Goal: Task Accomplishment & Management: Complete application form

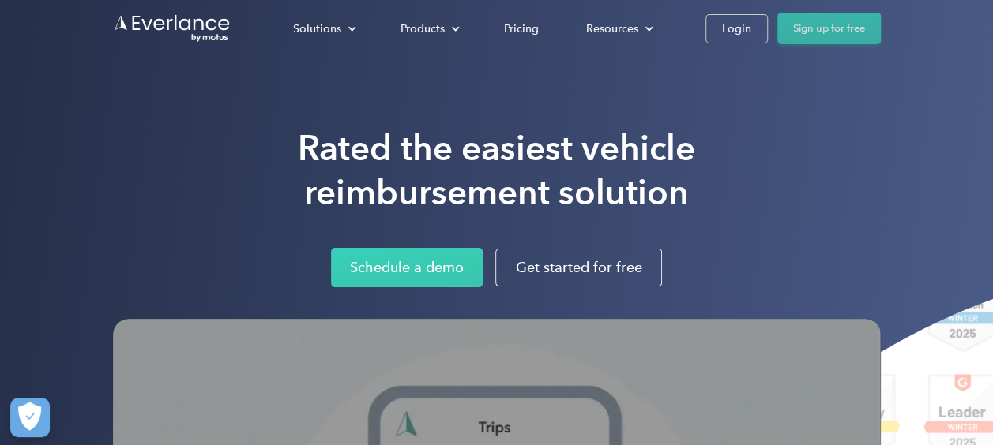
click at [862, 27] on link "Sign up for free" at bounding box center [828, 29] width 103 height 32
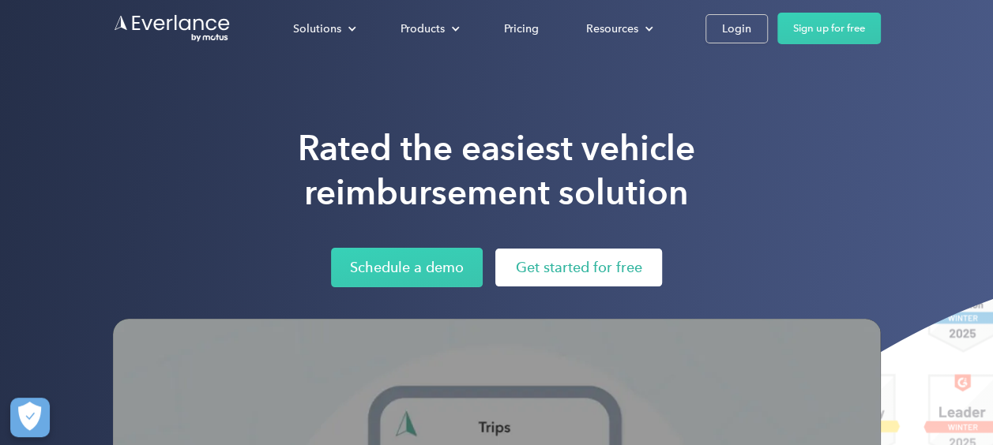
click at [569, 268] on link "Get started for free" at bounding box center [578, 268] width 167 height 38
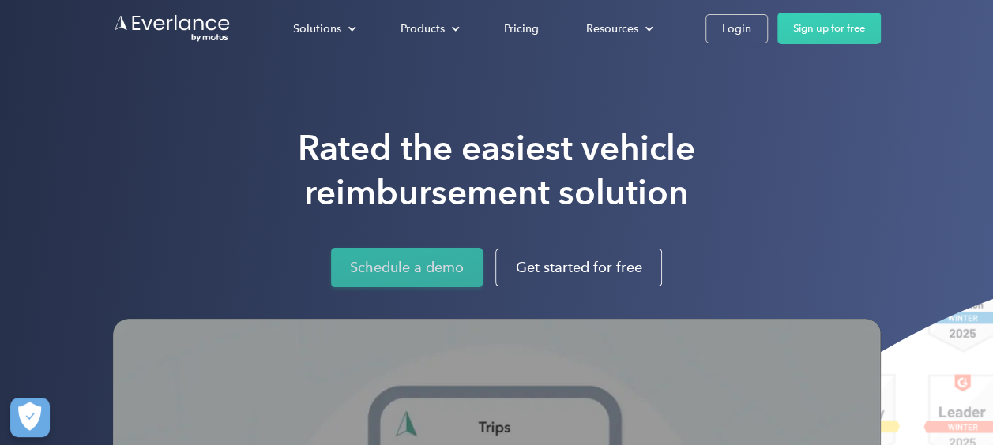
click at [458, 274] on link "Schedule a demo" at bounding box center [407, 267] width 152 height 39
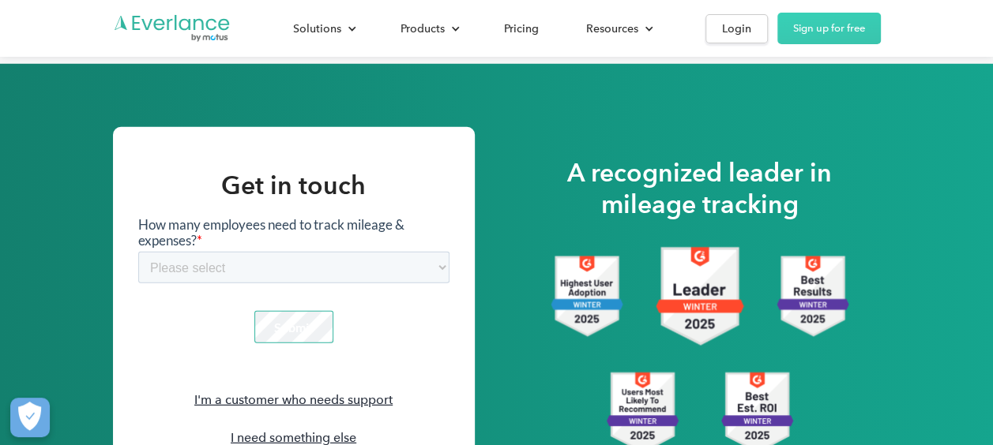
scroll to position [2168, 0]
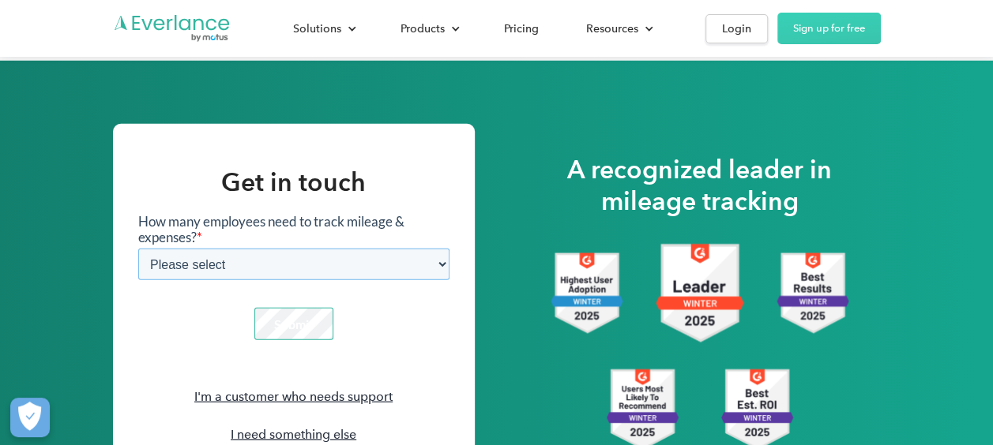
click at [363, 263] on select "Please select 1-4 5-19 20-39 [PHONE_NUMBER] [PHONE_NUMBER] 1000+" at bounding box center [292, 264] width 311 height 32
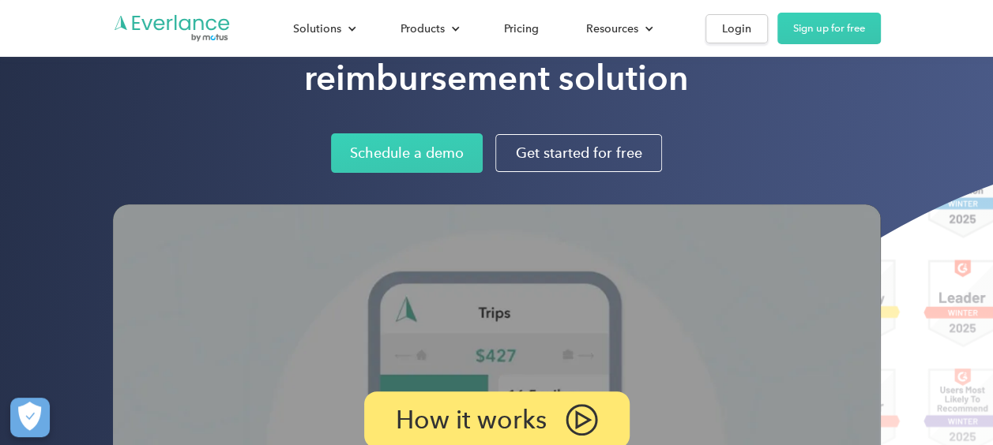
scroll to position [0, 0]
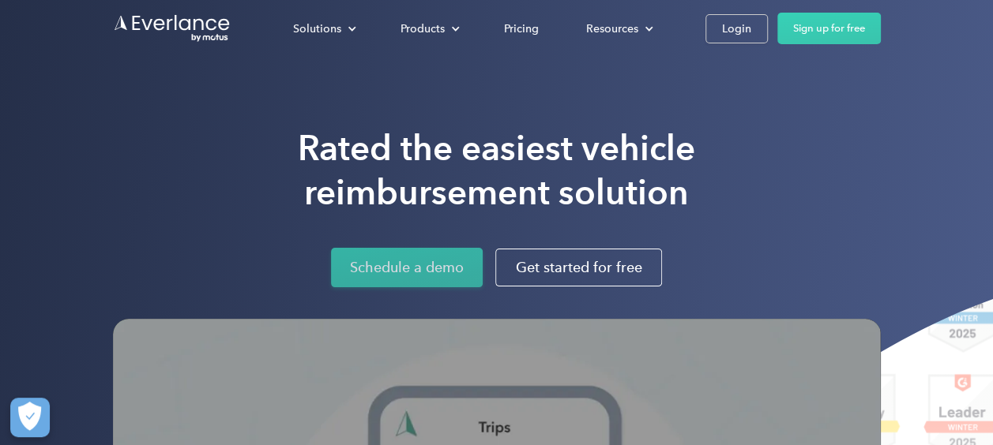
click at [410, 262] on link "Schedule a demo" at bounding box center [407, 267] width 152 height 39
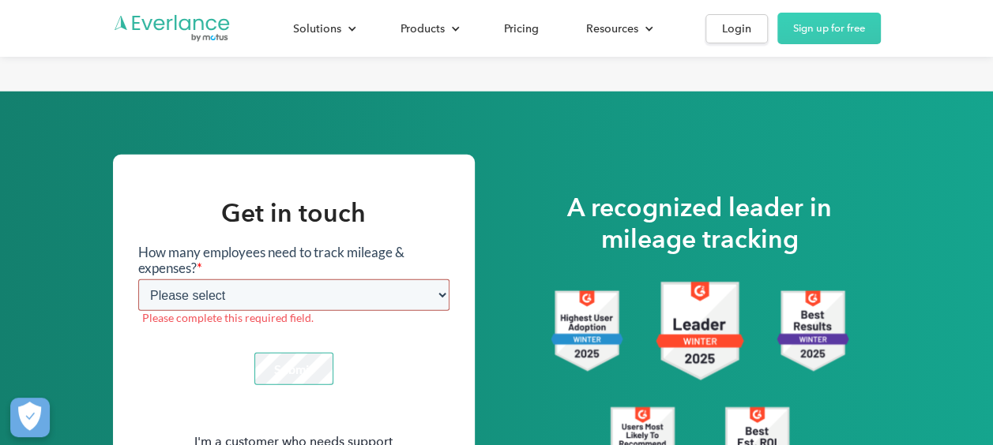
drag, startPoint x: 410, startPoint y: 287, endPoint x: 410, endPoint y: 266, distance: 20.5
click at [410, 266] on div "How many employees need to track mileage & expenses? * Please select 1-4 5-19 2…" at bounding box center [292, 284] width 311 height 81
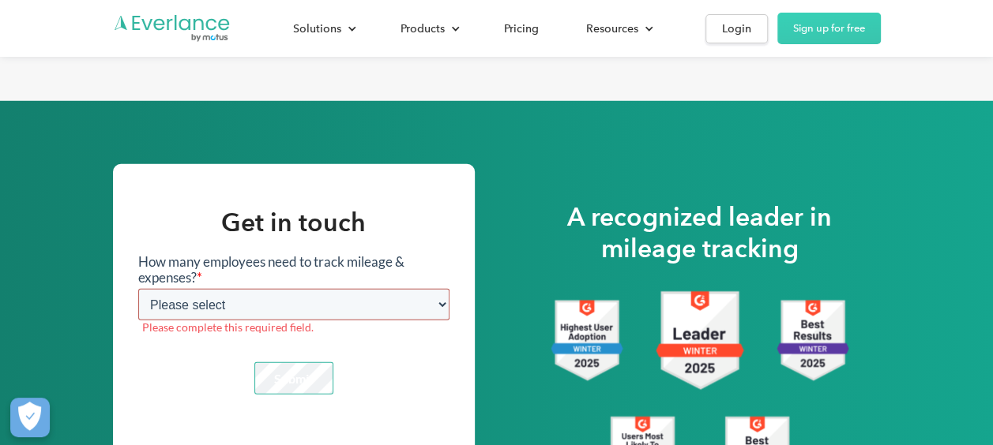
scroll to position [2092, 0]
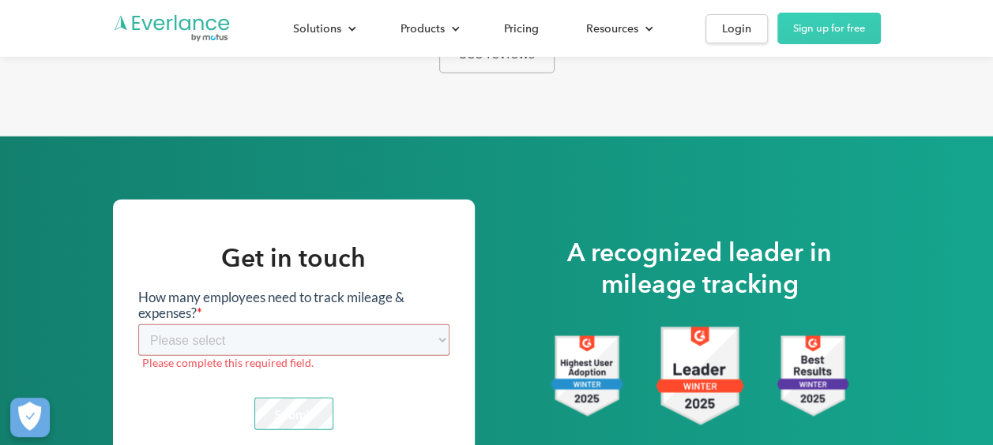
click at [279, 362] on label "Please complete this required field." at bounding box center [294, 362] width 307 height 14
click at [284, 350] on select "Please select 1-4 5-19 20-39 [PHONE_NUMBER] [PHONE_NUMBER] 1000+" at bounding box center [292, 340] width 311 height 32
select select "20-39"
click at [137, 324] on select "Please select 1-4 5-19 20-39 [PHONE_NUMBER] [PHONE_NUMBER] 1000+" at bounding box center [292, 340] width 311 height 32
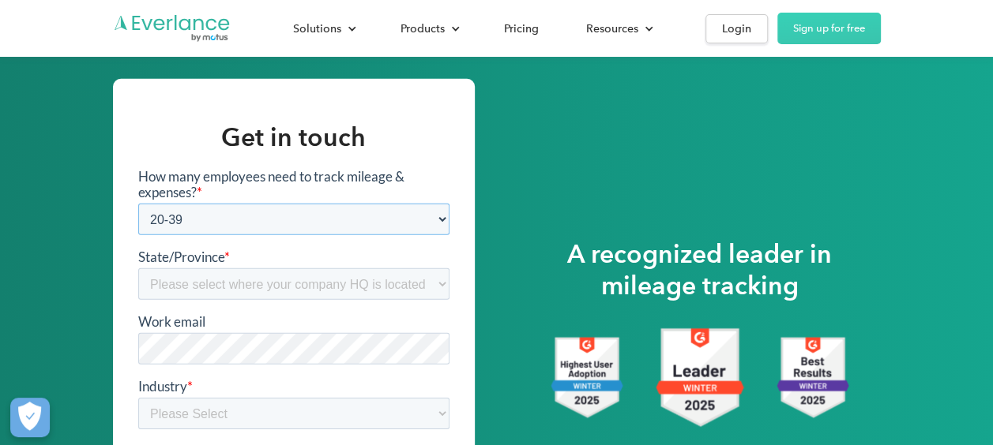
scroll to position [2250, 0]
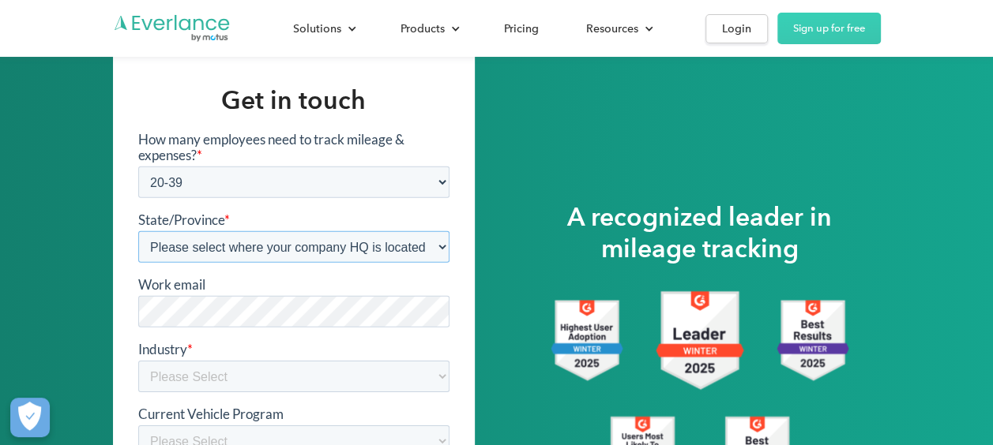
click at [329, 247] on select "Please select where your company HQ is located Alabama Alberta Alaska Arizona A…" at bounding box center [292, 247] width 311 height 32
select select "[US_STATE]"
click at [137, 231] on select "Please select where your company HQ is located Alabama Alberta Alaska Arizona A…" at bounding box center [292, 247] width 311 height 32
click at [227, 389] on div "How many employees need to track mileage & expenses? * Please select 1-4 5-19 2…" at bounding box center [292, 293] width 311 height 325
drag, startPoint x: 227, startPoint y: 389, endPoint x: 222, endPoint y: 376, distance: 13.5
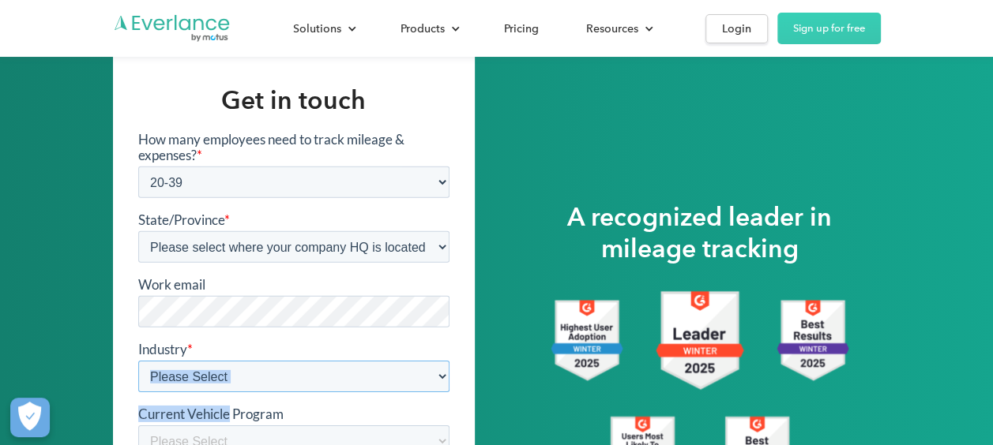
click at [222, 376] on select "Please Select Construction Food and beverage Healthcare Medical device, pharma …" at bounding box center [292, 376] width 311 height 32
select select "Construction"
click at [137, 360] on select "Please Select Construction Food and beverage Healthcare Medical device, pharma …" at bounding box center [292, 376] width 311 height 32
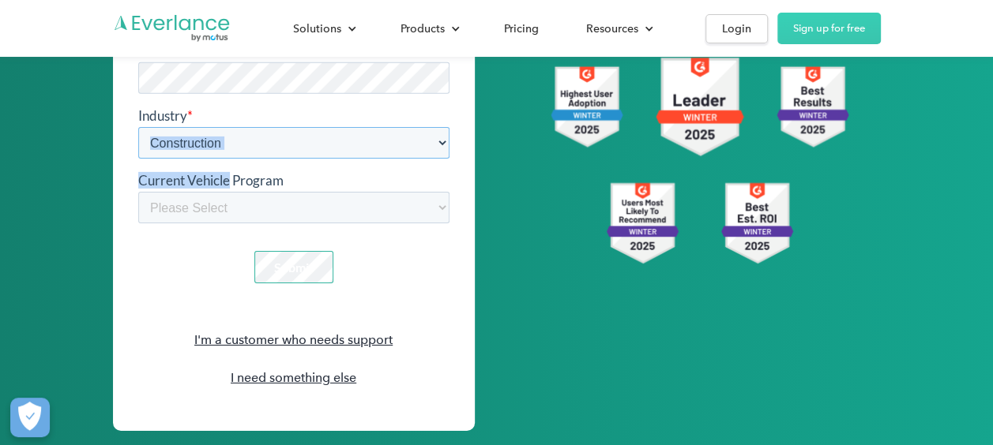
scroll to position [2487, 0]
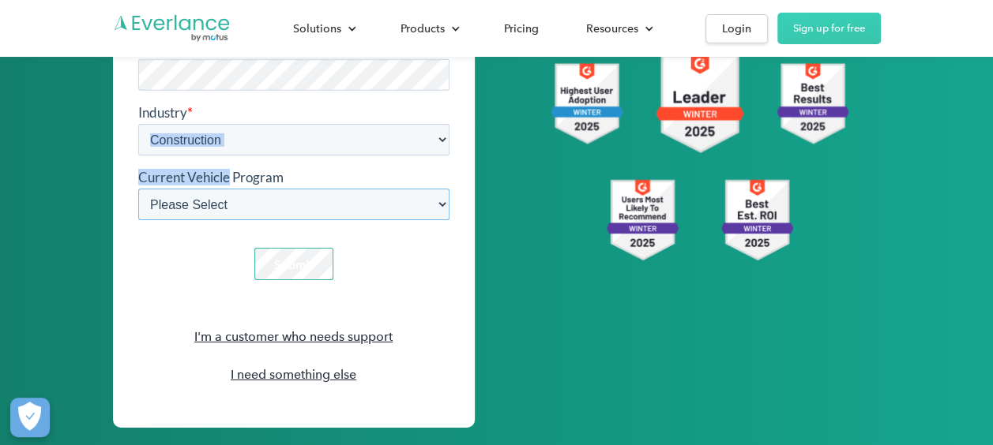
click at [279, 209] on select "Please Select Car allowance/monthly stipend CPM reimbursement FAVR reimbursemen…" at bounding box center [292, 205] width 311 height 32
select select "FAVR reimbursement"
click at [137, 220] on select "Please Select Car allowance/monthly stipend CPM reimbursement FAVR reimbursemen…" at bounding box center [292, 205] width 311 height 32
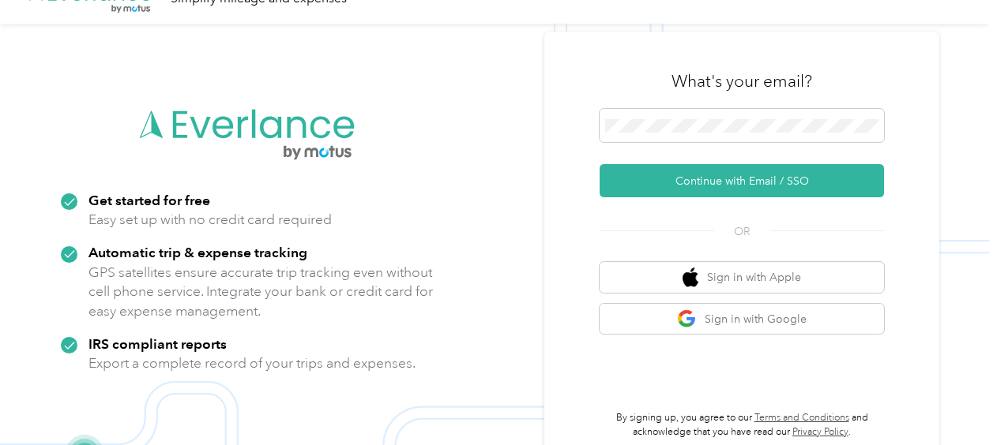
scroll to position [51, 0]
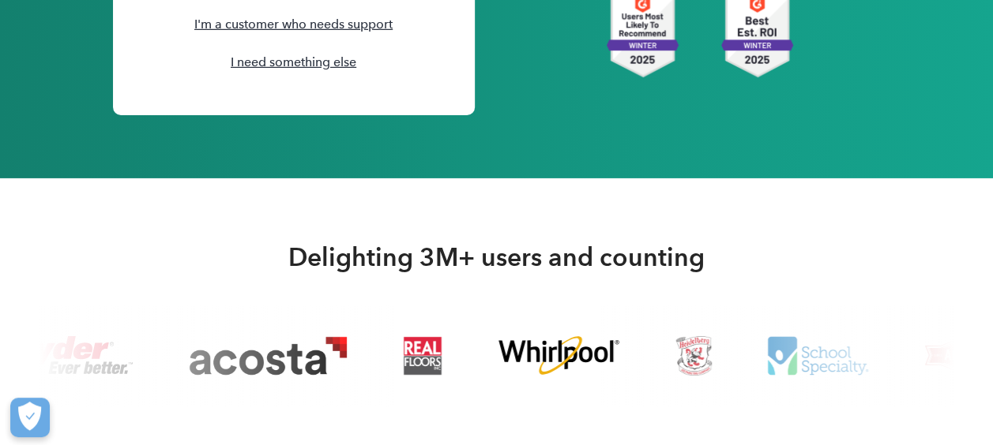
scroll to position [2487, 0]
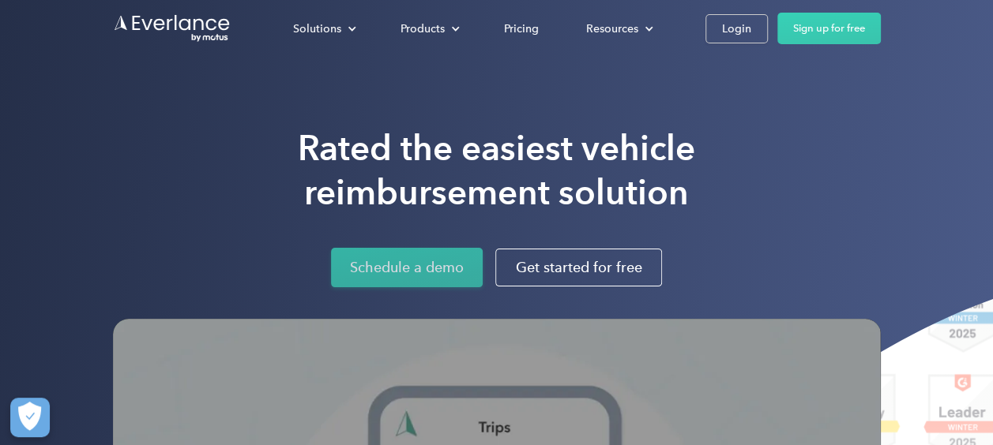
click at [414, 262] on link "Schedule a demo" at bounding box center [407, 267] width 152 height 39
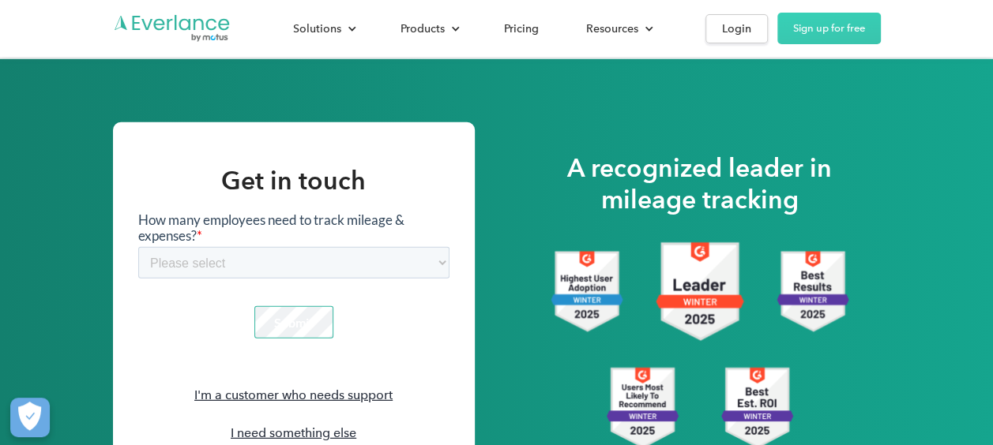
scroll to position [2171, 0]
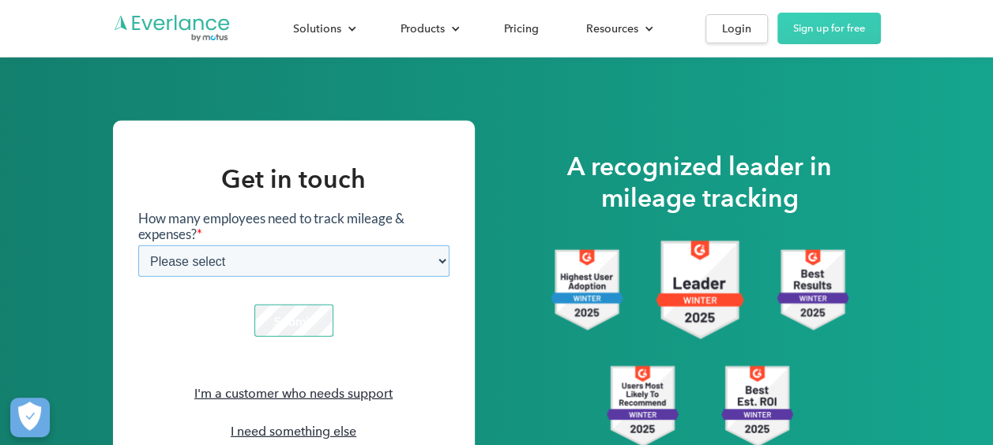
click at [426, 251] on select "Please select 1-4 5-19 20-39 [PHONE_NUMBER] [PHONE_NUMBER] 1000+" at bounding box center [292, 261] width 311 height 32
click at [425, 251] on select "Please select 1-4 5-19 20-39 [PHONE_NUMBER] [PHONE_NUMBER] 1000+" at bounding box center [292, 261] width 311 height 32
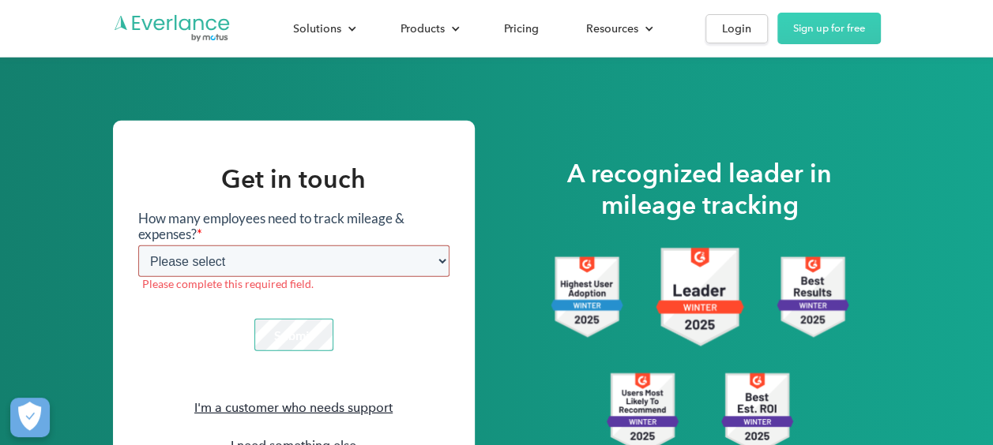
drag, startPoint x: 318, startPoint y: 256, endPoint x: 318, endPoint y: 265, distance: 8.7
click at [318, 256] on select "Please select 1-4 5-19 20-39 [PHONE_NUMBER] [PHONE_NUMBER] 1000+" at bounding box center [292, 261] width 311 height 32
select select "300-599"
click at [137, 245] on select "Please select 1-4 5-19 20-39 [PHONE_NUMBER] [PHONE_NUMBER] 1000+" at bounding box center [292, 261] width 311 height 32
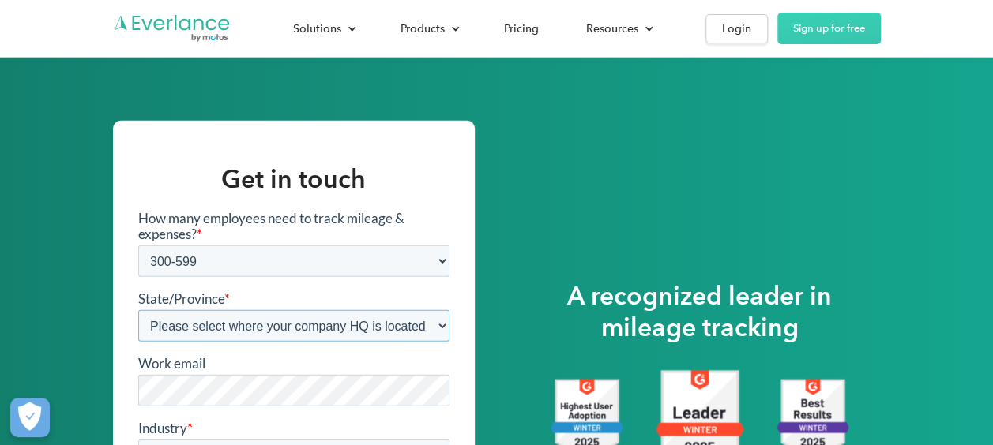
click at [254, 312] on select "Please select where your company HQ is located [US_STATE] [GEOGRAPHIC_DATA] [US…" at bounding box center [292, 326] width 311 height 32
select select "[US_STATE]"
click at [137, 310] on select "Please select where your company HQ is located Alabama Alberta Alaska Arizona A…" at bounding box center [292, 326] width 311 height 32
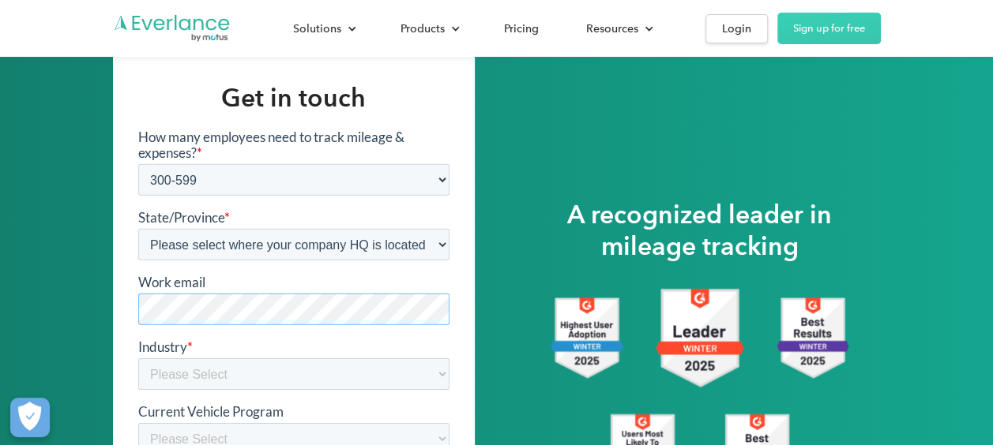
scroll to position [2329, 0]
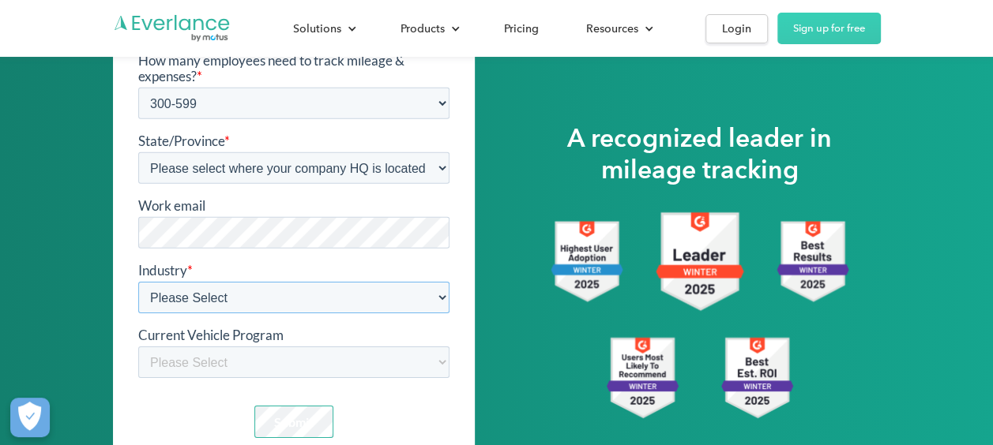
click at [386, 282] on select "Please Select Construction Food and beverage Healthcare Medical device, pharma …" at bounding box center [292, 297] width 311 height 32
select select "Construction"
click at [137, 281] on select "Please Select Construction Food and beverage Healthcare Medical device, pharma …" at bounding box center [292, 297] width 311 height 32
click at [318, 360] on select "Please Select Car allowance/monthly stipend CPM reimbursement FAVR reimbursemen…" at bounding box center [292, 362] width 311 height 32
select select "Manual Mileage Reimbursement"
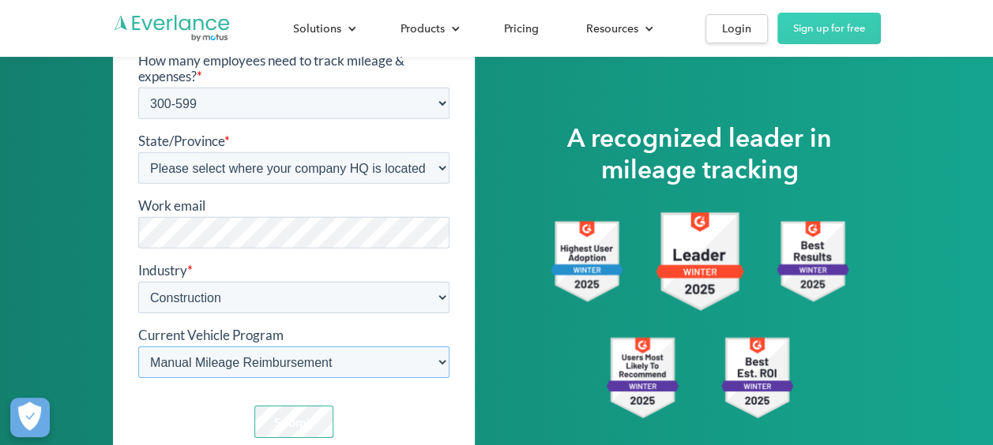
click at [137, 346] on select "Please Select Car allowance/monthly stipend CPM reimbursement FAVR reimbursemen…" at bounding box center [292, 362] width 311 height 32
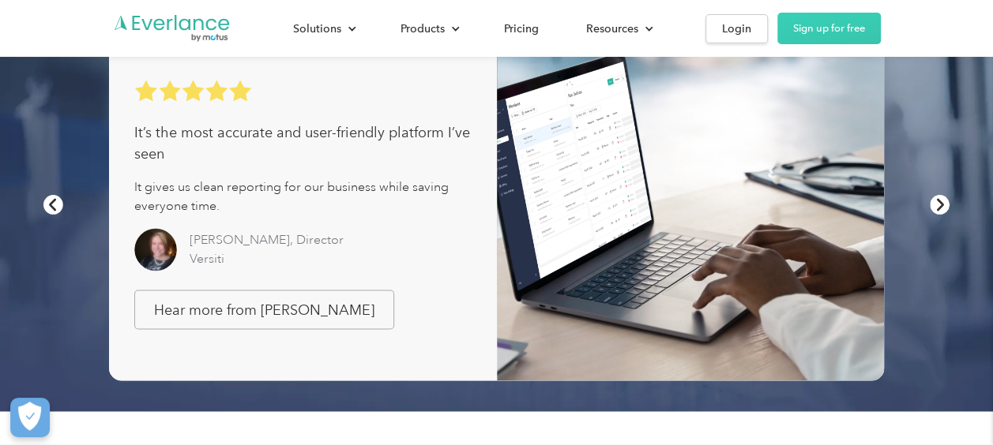
scroll to position [1145, 0]
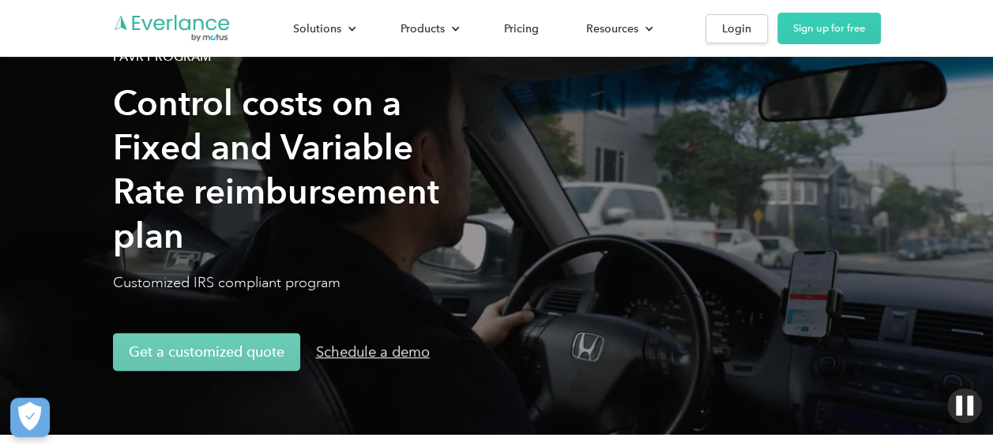
scroll to position [158, 0]
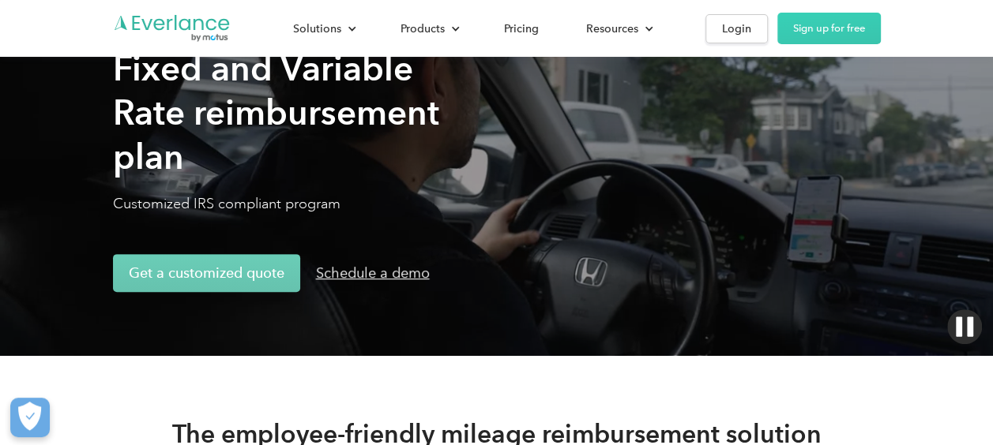
click at [360, 280] on div "Schedule a demo" at bounding box center [373, 273] width 114 height 19
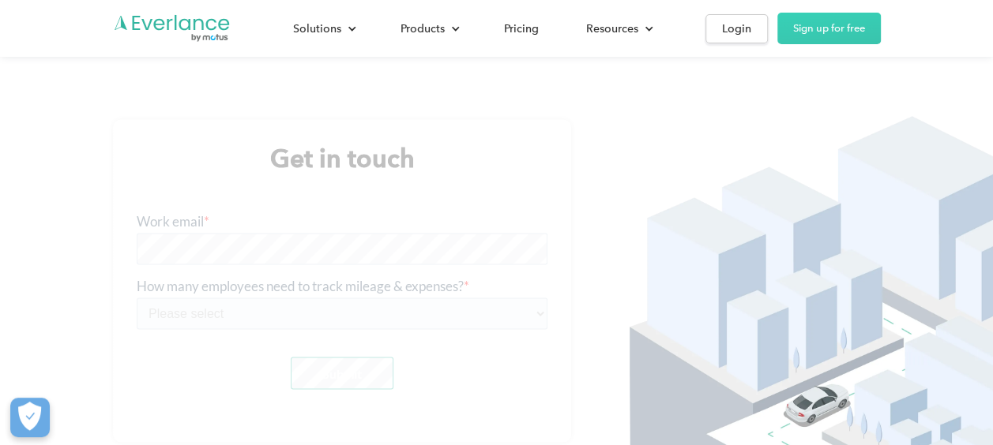
scroll to position [2176, 0]
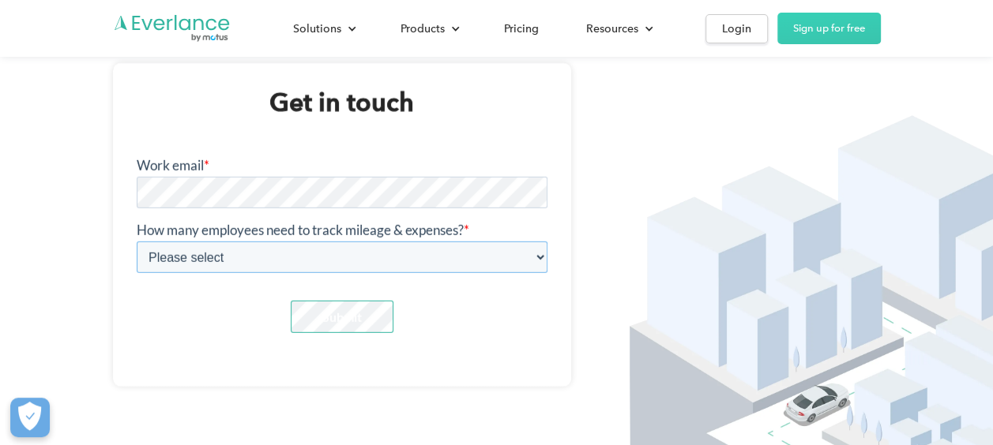
click at [346, 249] on select "Please select 1-4 5-19 20-39 [PHONE_NUMBER] [PHONE_NUMBER] 1000+" at bounding box center [341, 258] width 411 height 32
select select "20-39"
click at [136, 242] on select "Please select 1-4 5-19 20-39 [PHONE_NUMBER] [PHONE_NUMBER] 1000+" at bounding box center [341, 258] width 411 height 32
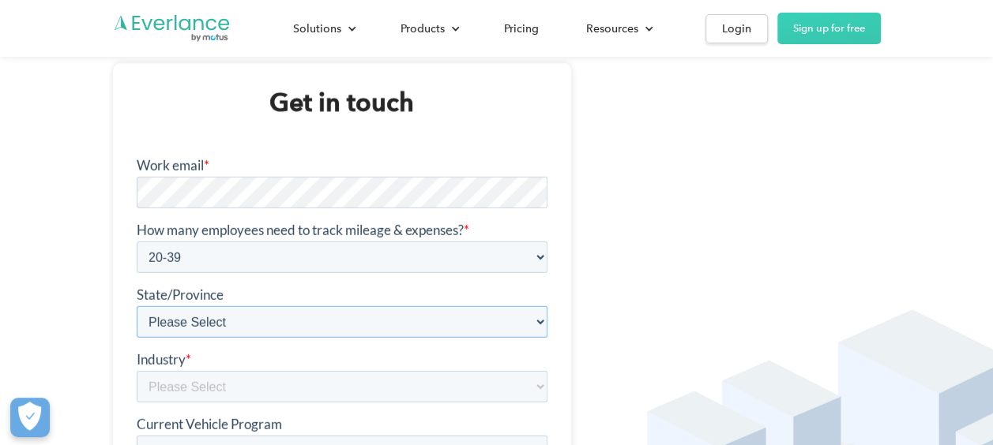
click at [358, 315] on select "Please Select [US_STATE] [GEOGRAPHIC_DATA] [US_STATE] [US_STATE] [US_STATE] [GE…" at bounding box center [341, 322] width 411 height 32
select select "[US_STATE]"
click at [136, 306] on select "Please Select [US_STATE] [GEOGRAPHIC_DATA] [US_STATE] [US_STATE] [US_STATE] [GE…" at bounding box center [341, 322] width 411 height 32
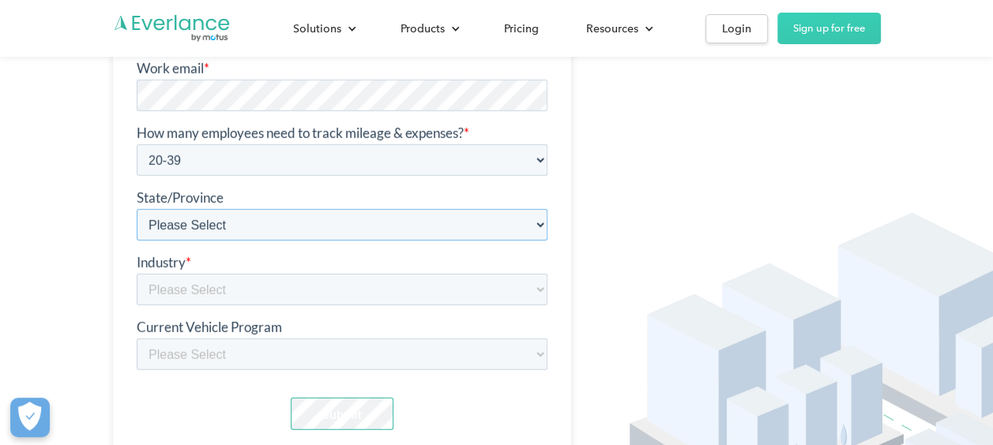
scroll to position [2413, 0]
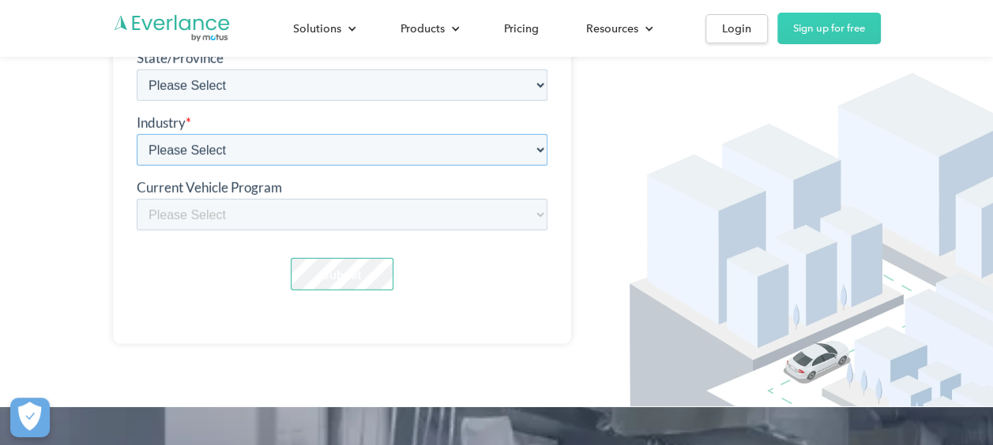
click at [301, 147] on select "Please Select Construction Food and beverage Healthcare Medical device, pharma …" at bounding box center [341, 151] width 411 height 32
select select "Construction"
click at [136, 167] on select "Please Select Construction Food and beverage Healthcare Medical device, pharma …" at bounding box center [341, 151] width 411 height 32
click at [291, 216] on select "Please Select Car allowance/monthly stipend CPM reimbursement FAVR reimbursemen…" at bounding box center [341, 216] width 411 height 32
select select "Car allowance/monthly stipend"
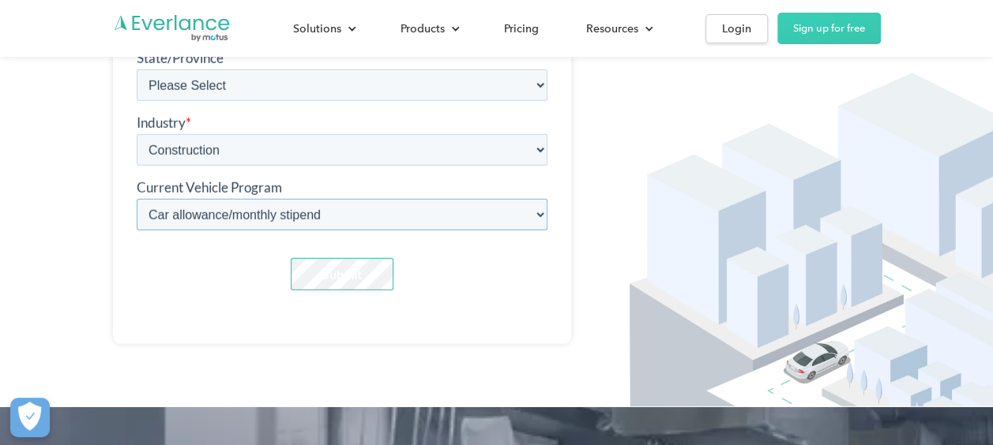
click at [136, 231] on select "Please Select Car allowance/monthly stipend CPM reimbursement FAVR reimbursemen…" at bounding box center [341, 216] width 411 height 32
